Goal: Task Accomplishment & Management: Use online tool/utility

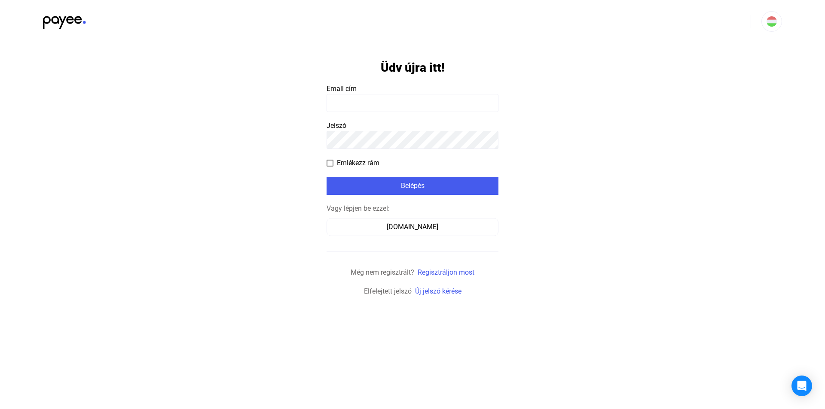
click at [396, 104] on input at bounding box center [412, 103] width 172 height 18
click at [404, 104] on input at bounding box center [412, 103] width 172 height 18
click at [401, 227] on div "Számlázz.hu" at bounding box center [412, 227] width 166 height 10
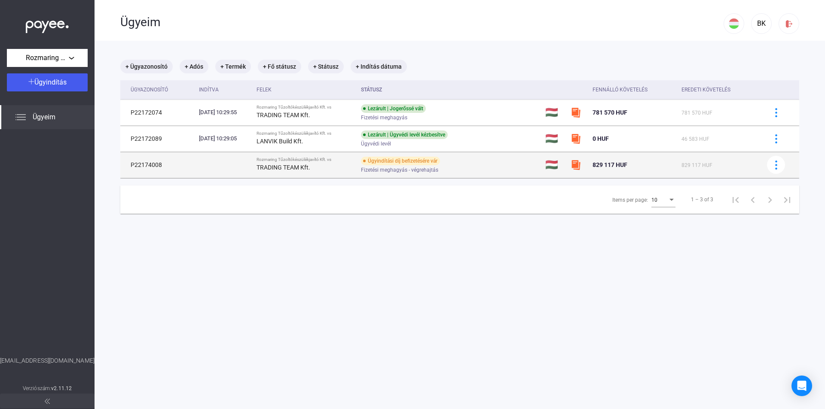
click at [325, 166] on div "TRADING TEAM Kft." at bounding box center [305, 167] width 98 height 10
